Goal: Contribute content

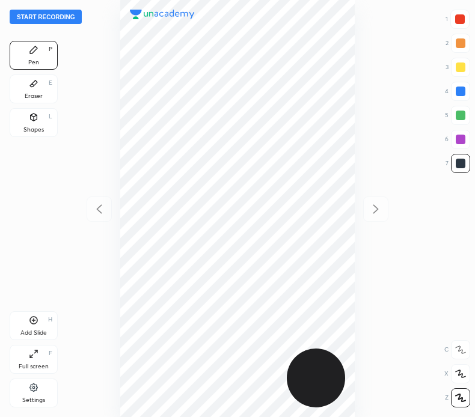
scroll to position [417, 282]
click at [67, 16] on button "Start recording" at bounding box center [46, 17] width 72 height 14
click at [460, 16] on div at bounding box center [460, 19] width 10 height 10
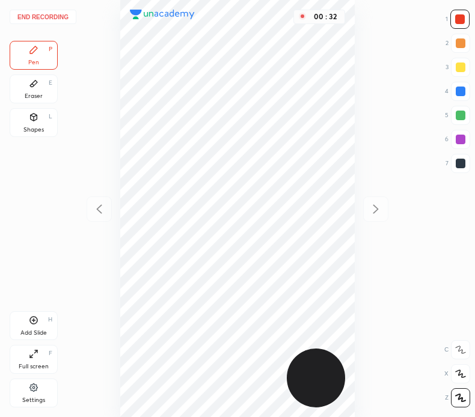
click at [458, 162] on div at bounding box center [460, 164] width 10 height 10
click at [30, 314] on div "Add Slide H" at bounding box center [34, 325] width 48 height 29
click at [108, 204] on div at bounding box center [99, 208] width 25 height 25
drag, startPoint x: 460, startPoint y: 15, endPoint x: 397, endPoint y: 43, distance: 68.6
click at [459, 16] on div at bounding box center [460, 19] width 10 height 10
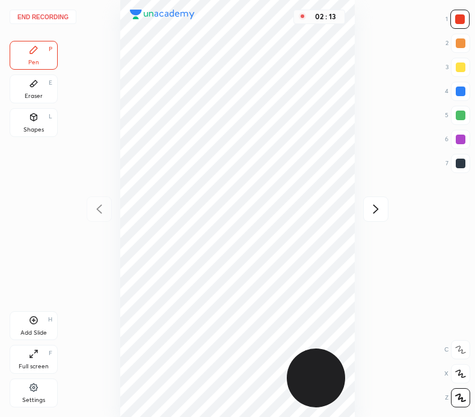
click at [458, 156] on div at bounding box center [460, 163] width 19 height 19
drag, startPoint x: 32, startPoint y: 114, endPoint x: 45, endPoint y: 136, distance: 25.9
click at [33, 114] on icon at bounding box center [34, 117] width 7 height 7
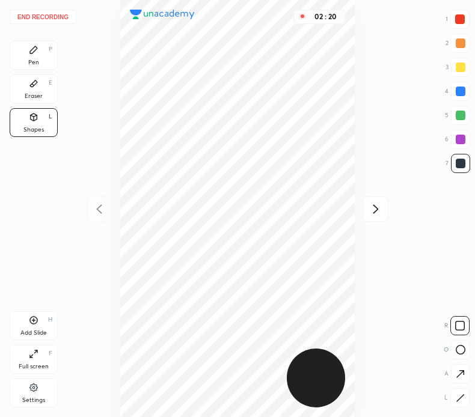
drag, startPoint x: 34, startPoint y: 56, endPoint x: 45, endPoint y: 82, distance: 28.0
click at [34, 56] on div "Pen P" at bounding box center [34, 55] width 48 height 29
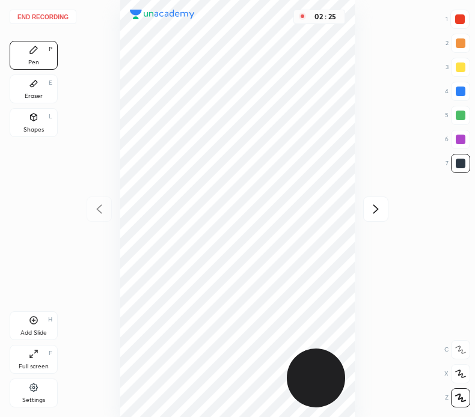
click at [61, 17] on button "End recording" at bounding box center [43, 17] width 67 height 14
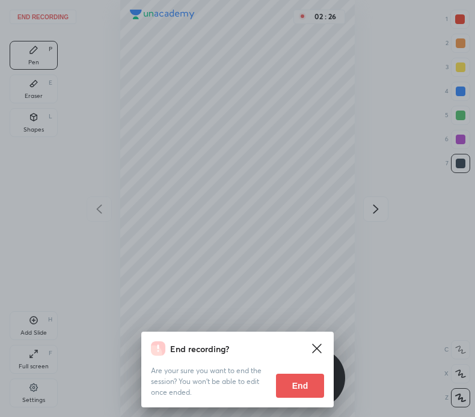
drag, startPoint x: 300, startPoint y: 377, endPoint x: 295, endPoint y: 380, distance: 6.2
click at [299, 378] on button "End" at bounding box center [300, 386] width 48 height 24
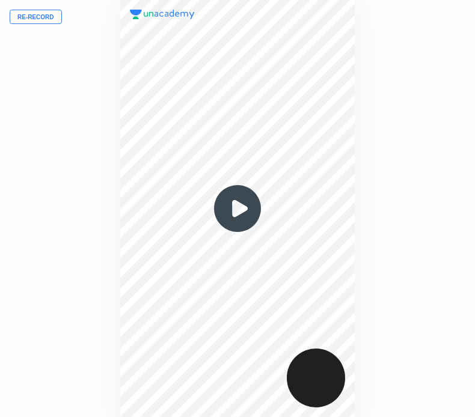
click at [176, 255] on div at bounding box center [237, 208] width 234 height 417
click at [238, 211] on img at bounding box center [237, 209] width 58 height 58
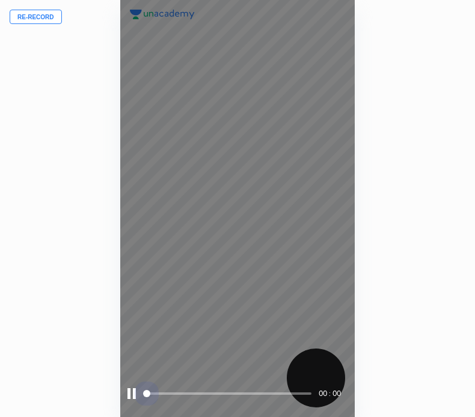
click at [187, 392] on span at bounding box center [228, 393] width 166 height 2
click at [191, 391] on span at bounding box center [228, 394] width 166 height 18
drag, startPoint x: 204, startPoint y: 392, endPoint x: 212, endPoint y: 391, distance: 7.8
click at [205, 392] on span at bounding box center [228, 394] width 166 height 18
click at [214, 393] on span at bounding box center [228, 393] width 166 height 2
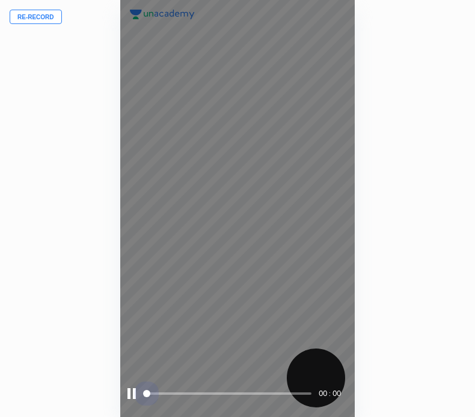
drag, startPoint x: 223, startPoint y: 391, endPoint x: 233, endPoint y: 390, distance: 10.3
click at [225, 391] on span at bounding box center [228, 394] width 166 height 18
click at [235, 390] on span at bounding box center [228, 394] width 166 height 18
drag, startPoint x: 245, startPoint y: 391, endPoint x: 253, endPoint y: 392, distance: 7.8
click at [247, 391] on span at bounding box center [228, 394] width 166 height 18
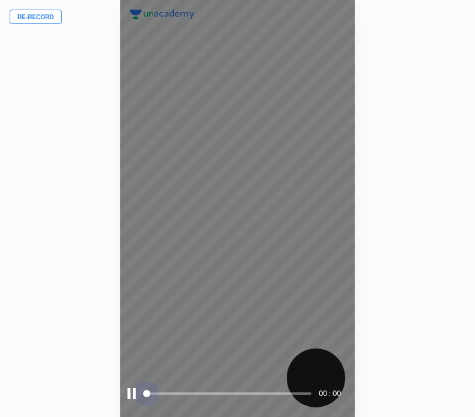
drag, startPoint x: 253, startPoint y: 392, endPoint x: 263, endPoint y: 388, distance: 10.8
click at [255, 392] on span at bounding box center [228, 394] width 166 height 18
click at [263, 391] on span at bounding box center [228, 394] width 166 height 18
click at [269, 392] on span at bounding box center [228, 394] width 166 height 18
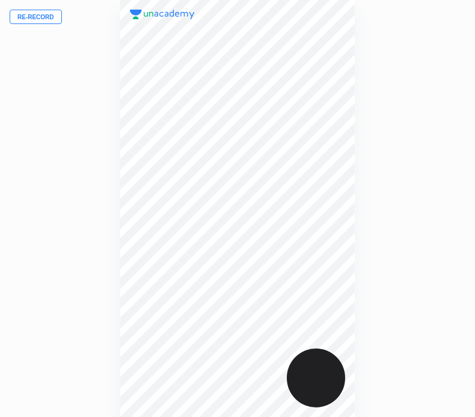
drag, startPoint x: 409, startPoint y: 293, endPoint x: 404, endPoint y: 297, distance: 6.4
click at [410, 294] on div "Re-record 00 : 00" at bounding box center [237, 208] width 475 height 417
